Goal: Transaction & Acquisition: Book appointment/travel/reservation

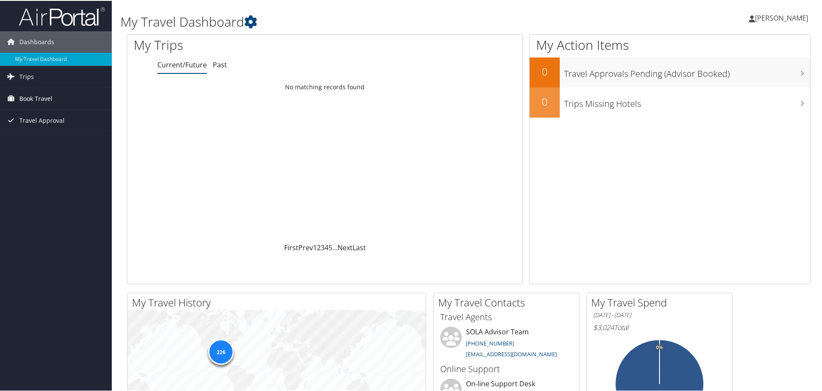
click at [34, 97] on span "Book Travel" at bounding box center [35, 97] width 33 height 21
click at [44, 131] on link "Book/Manage Online Trips" at bounding box center [56, 128] width 112 height 13
